Goal: Answer question/provide support: Answer question/provide support

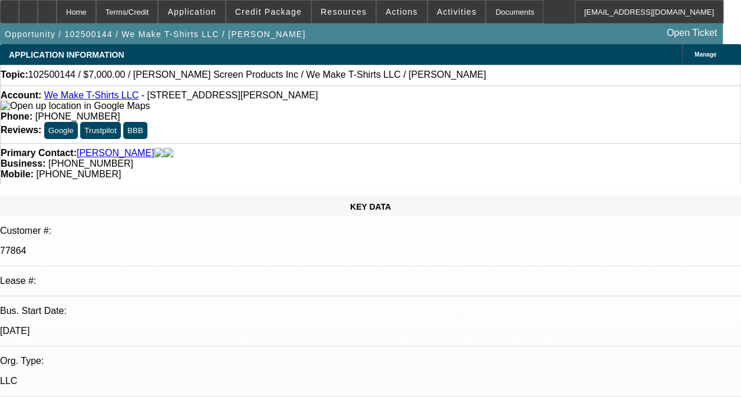
radio input "true"
select select "0"
select select "2"
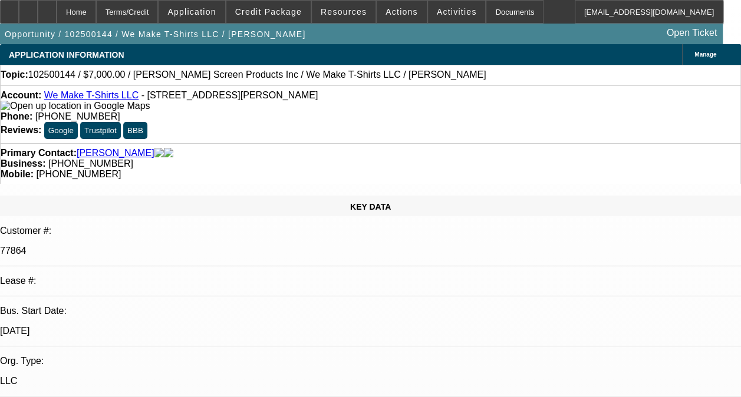
select select "0.1"
select select "4"
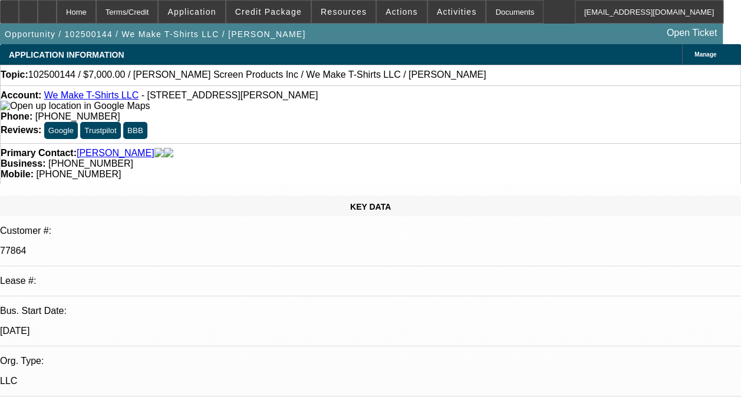
type textarea "-04,-05,-06 ARE ALL ON ONGOING ACH -04 AND -06 ARE BOTH DISC-SVC DEALS. GOOD PA…"
radio input "true"
